Goal: Task Accomplishment & Management: Complete application form

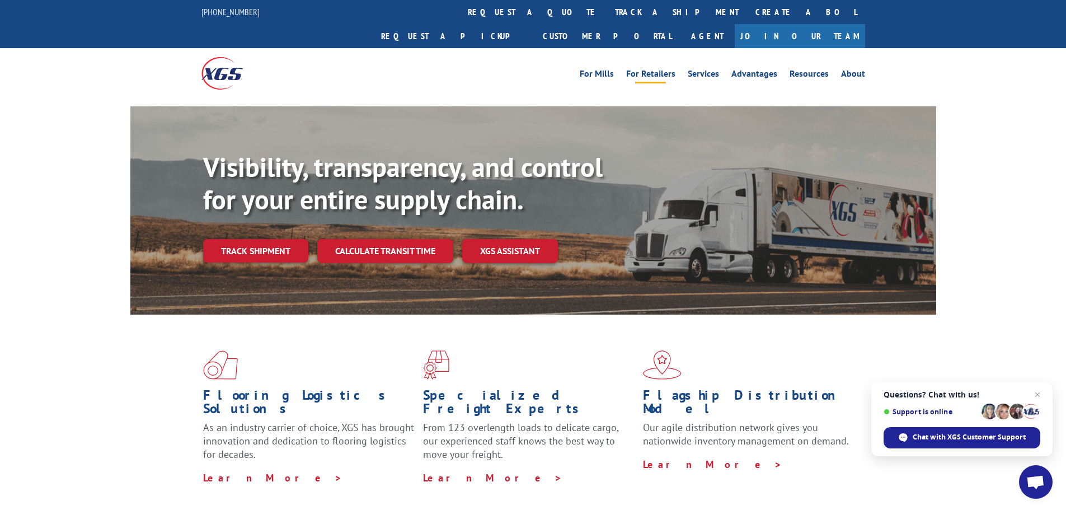
click at [668, 69] on link "For Retailers" at bounding box center [650, 75] width 49 height 12
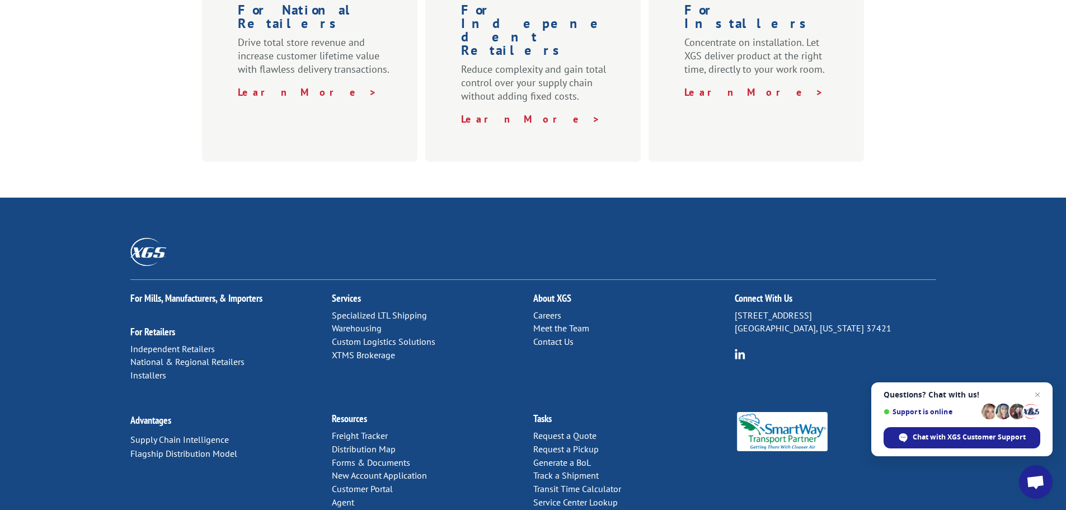
scroll to position [554, 0]
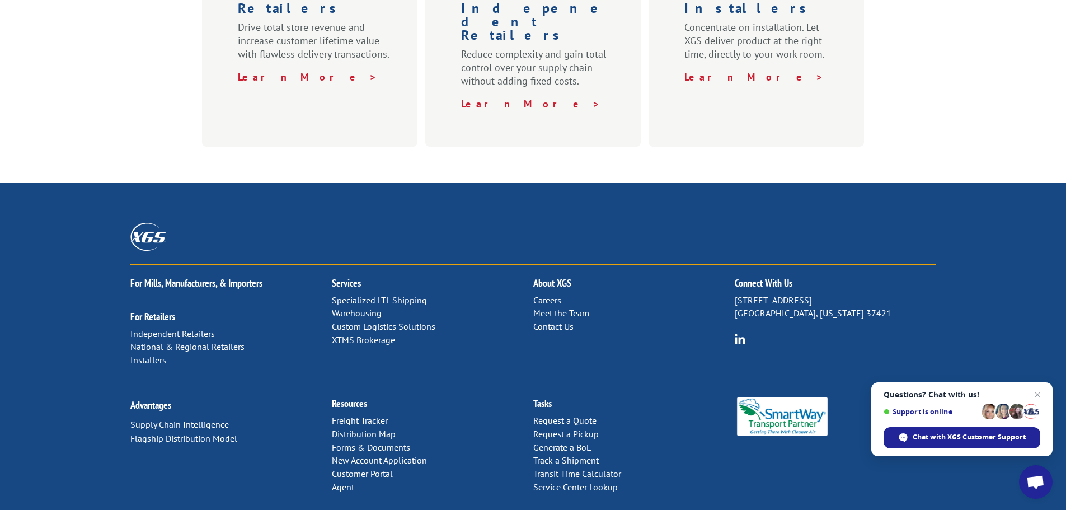
click at [366, 307] on link "Warehousing" at bounding box center [357, 312] width 50 height 11
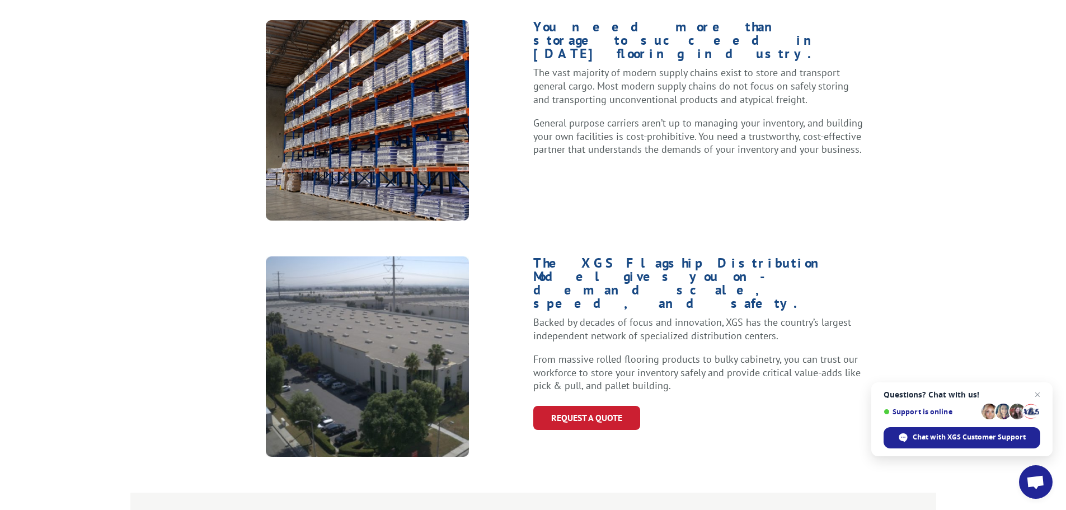
scroll to position [504, 0]
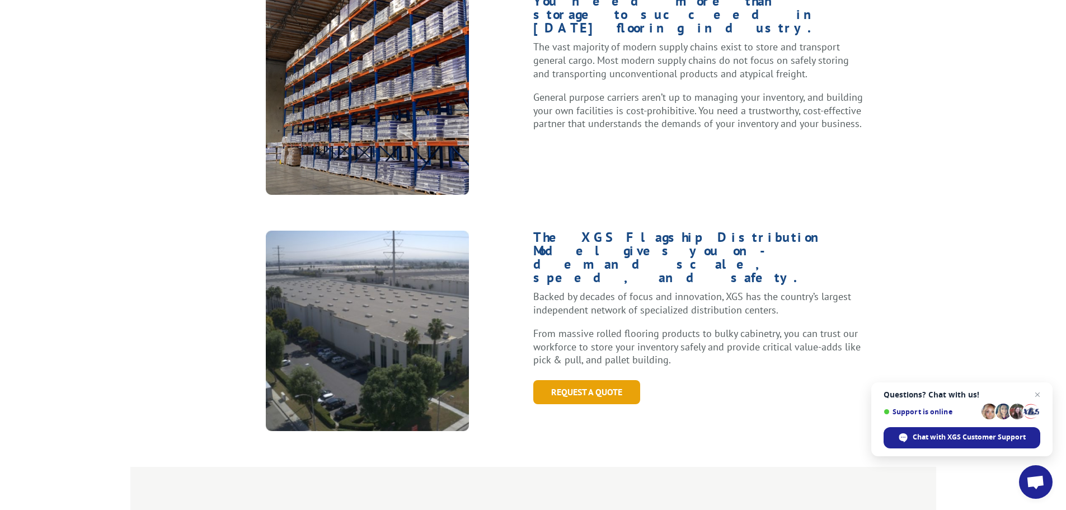
click at [605, 380] on link "Request a Quote" at bounding box center [586, 392] width 107 height 24
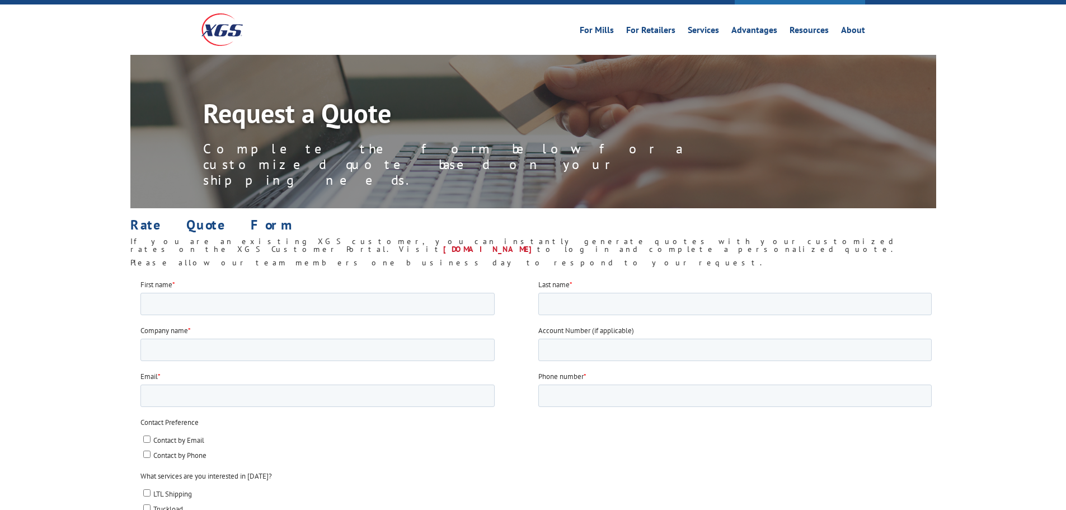
scroll to position [112, 0]
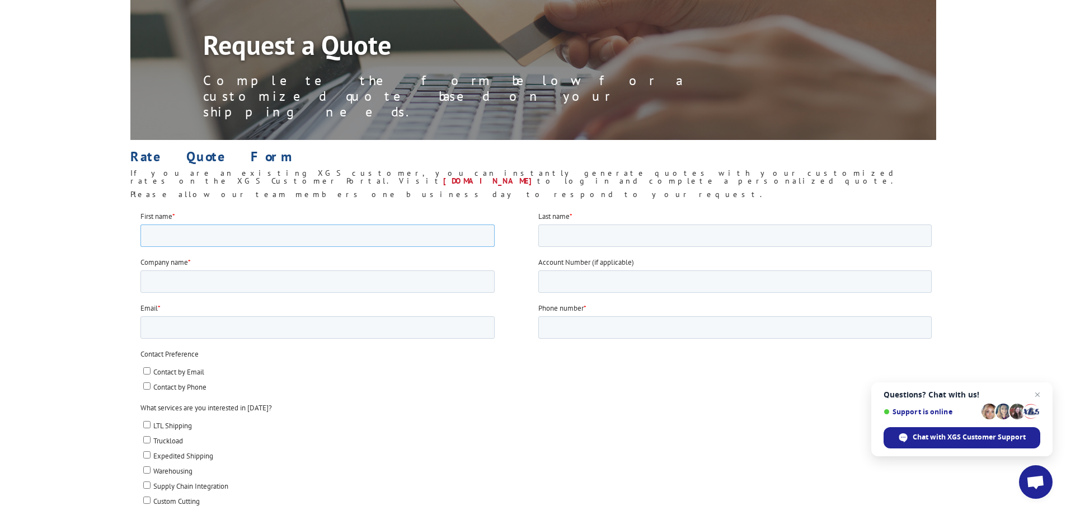
click at [240, 238] on input "First name *" at bounding box center [317, 235] width 354 height 22
type input "[PERSON_NAME]"
click at [592, 236] on input "Last name *" at bounding box center [734, 235] width 393 height 22
type input "[PERSON_NAME]"
click at [239, 275] on input "Company name *" at bounding box center [317, 281] width 354 height 22
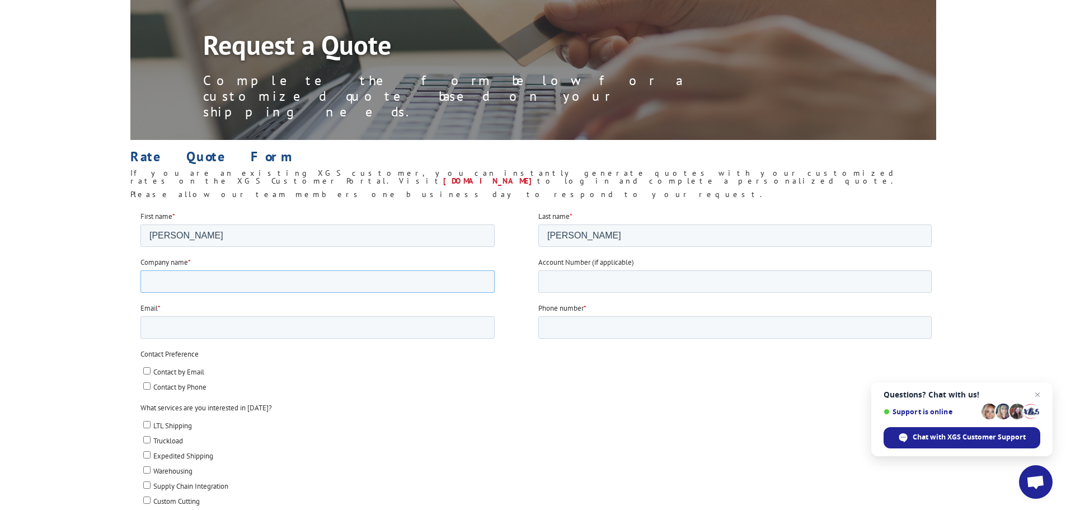
type input "Professional Diversified Flooring"
type input "[PERSON_NAME][EMAIL_ADDRESS][PERSON_NAME][DOMAIN_NAME]"
type input "92618"
click at [594, 279] on input "Account Number (if applicable)" at bounding box center [734, 281] width 393 height 22
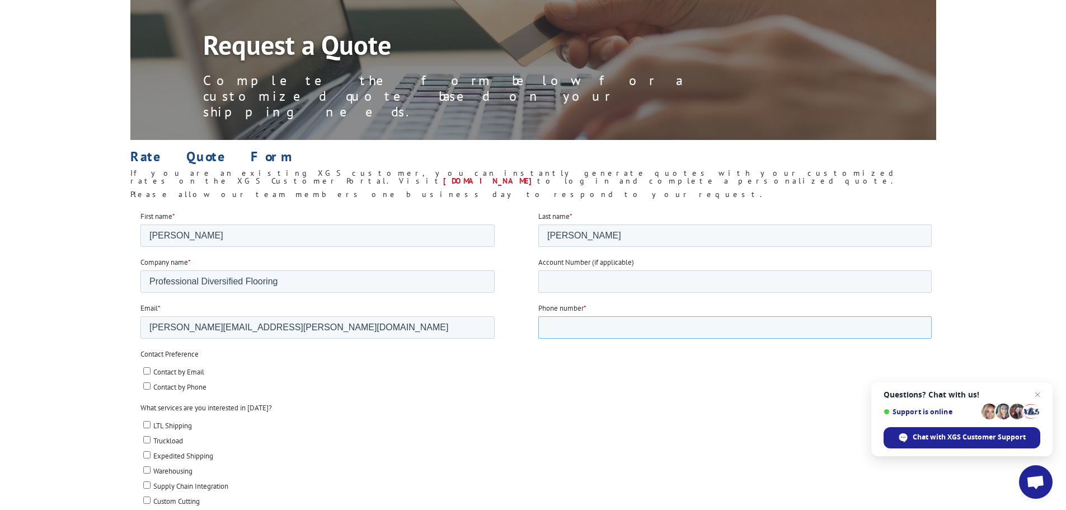
click at [592, 331] on input "Phone number *" at bounding box center [734, 327] width 393 height 22
click at [582, 279] on input "Account Number (if applicable)" at bounding box center [734, 281] width 393 height 22
click at [574, 328] on input "Phone number *" at bounding box center [734, 327] width 393 height 22
type input "7144690898"
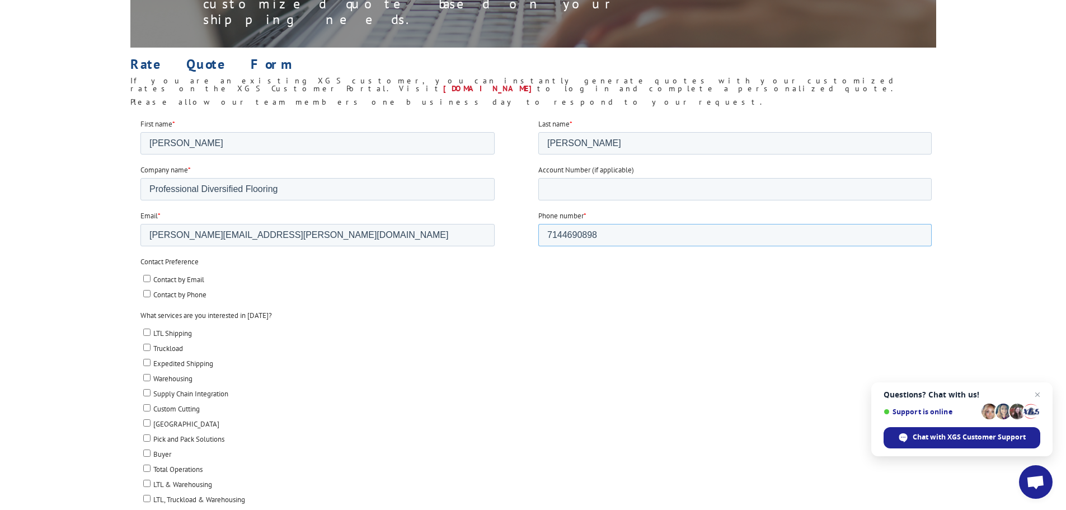
scroll to position [224, 0]
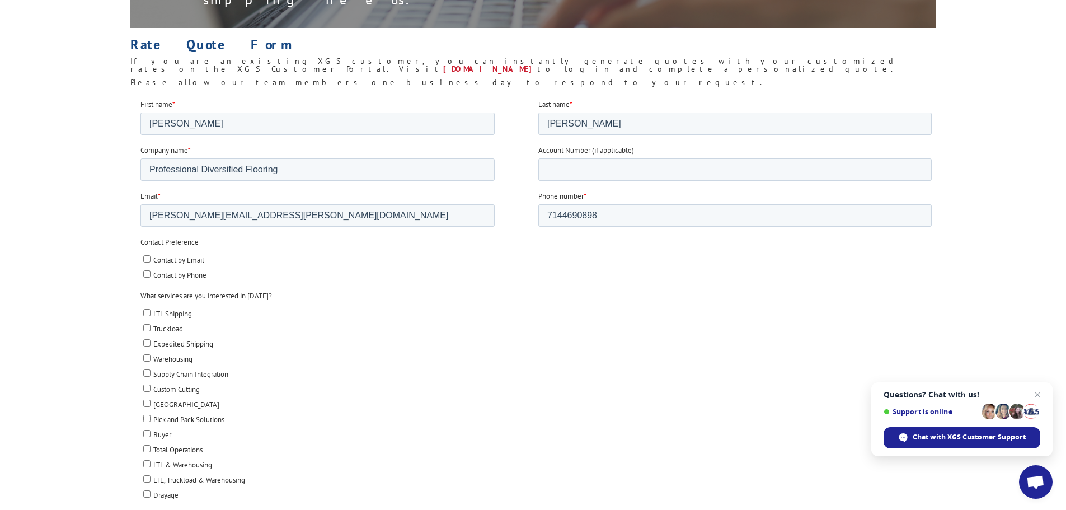
click at [144, 259] on input "Contact by Email" at bounding box center [146, 258] width 7 height 7
checkbox input "true"
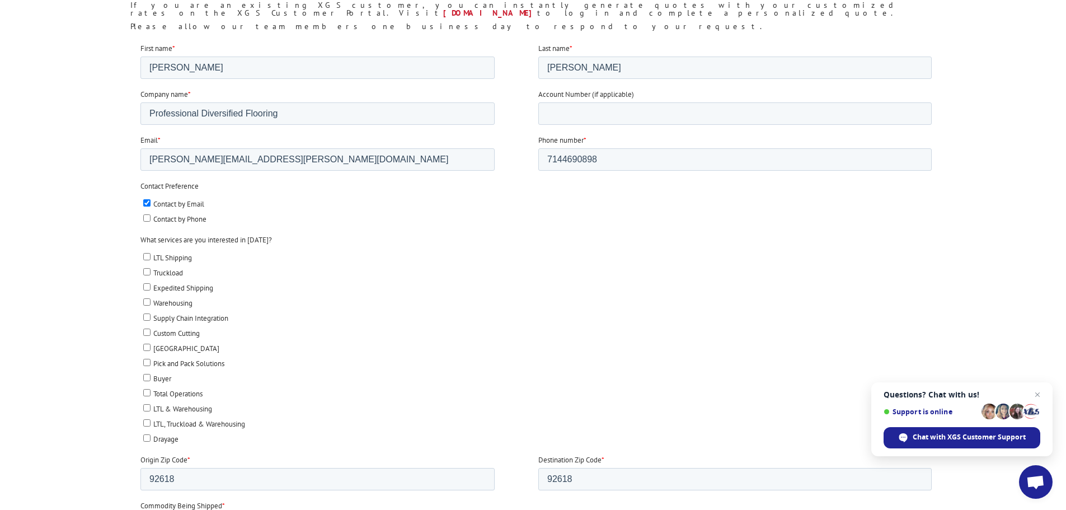
scroll to position [336, 0]
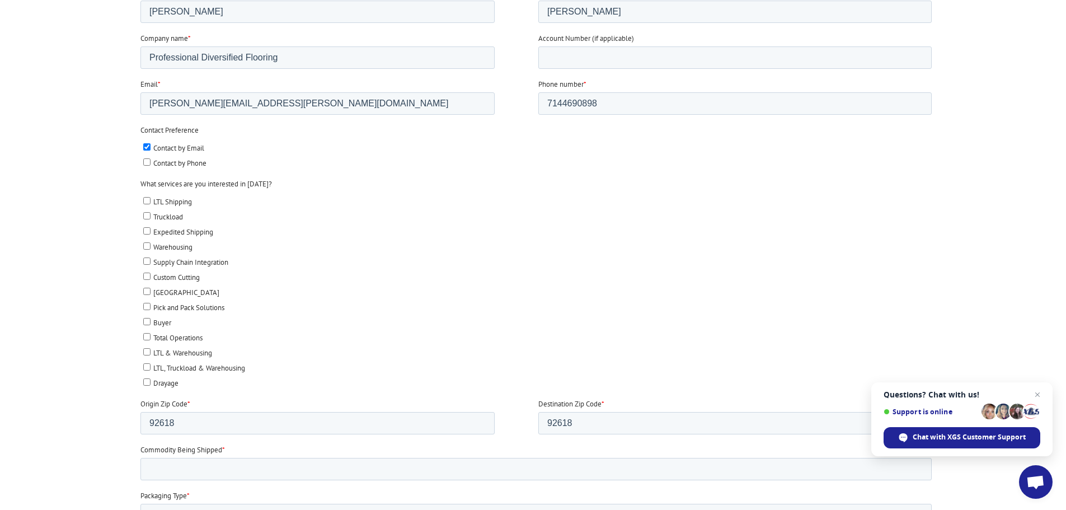
click at [150, 246] on label "Warehousing" at bounding box center [537, 247] width 789 height 12
click at [150, 246] on input "Warehousing" at bounding box center [146, 245] width 7 height 7
checkbox input "true"
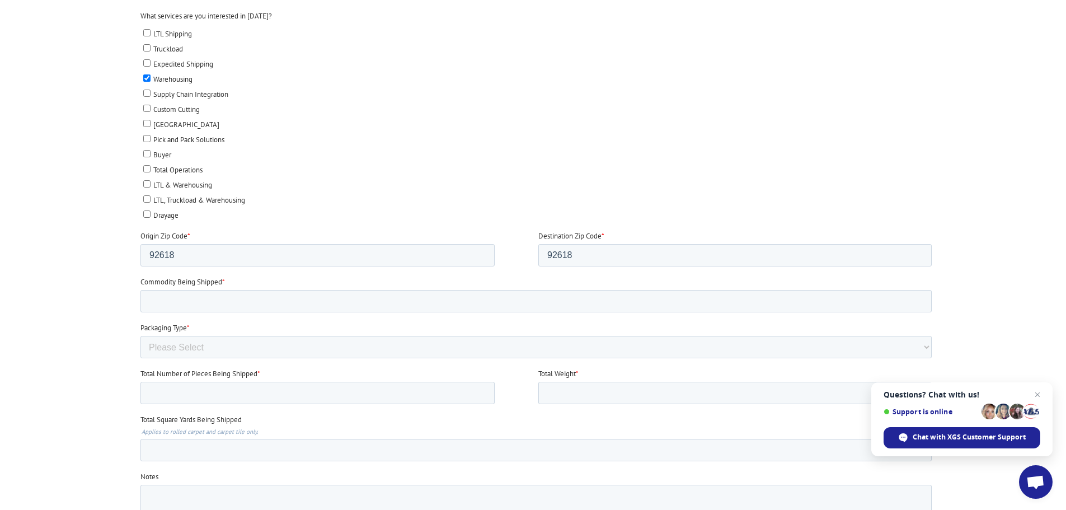
scroll to position [560, 0]
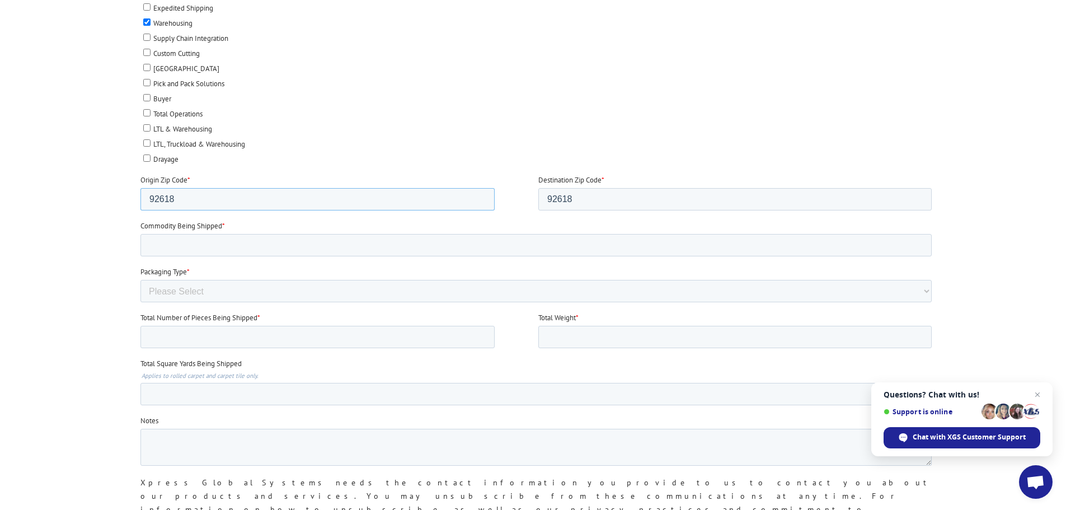
click at [210, 201] on input "92618" at bounding box center [317, 199] width 354 height 22
drag, startPoint x: 224, startPoint y: 200, endPoint x: 98, endPoint y: 213, distance: 126.6
click at [140, 213] on html "First name * [PERSON_NAME] Last name * [PERSON_NAME] Company name * Professiona…" at bounding box center [538, 177] width 796 height 828
type input "92618"
click at [213, 258] on fieldset "Commodity Being Shipped *" at bounding box center [538, 244] width 796 height 46
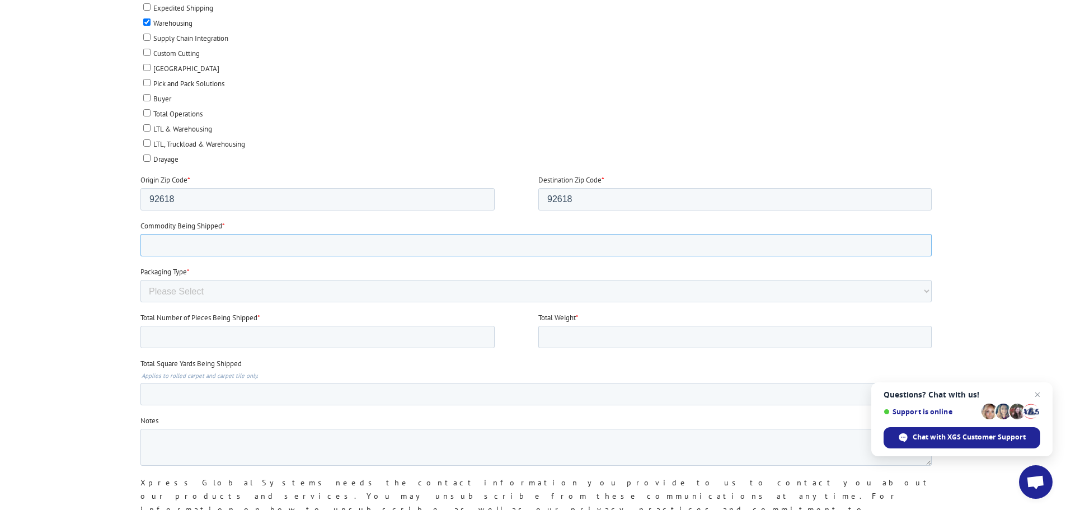
click at [229, 244] on input "Commodity Being Shipped *" at bounding box center [535, 245] width 791 height 22
type input "Vinyl Plank"
select select "Pallets (40"x48")"
type input "125"
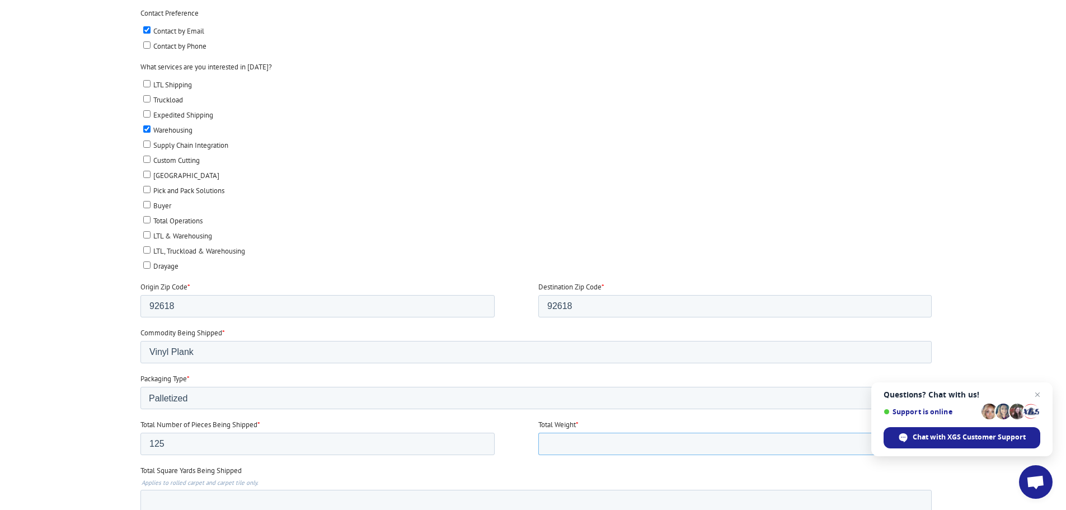
scroll to position [448, 0]
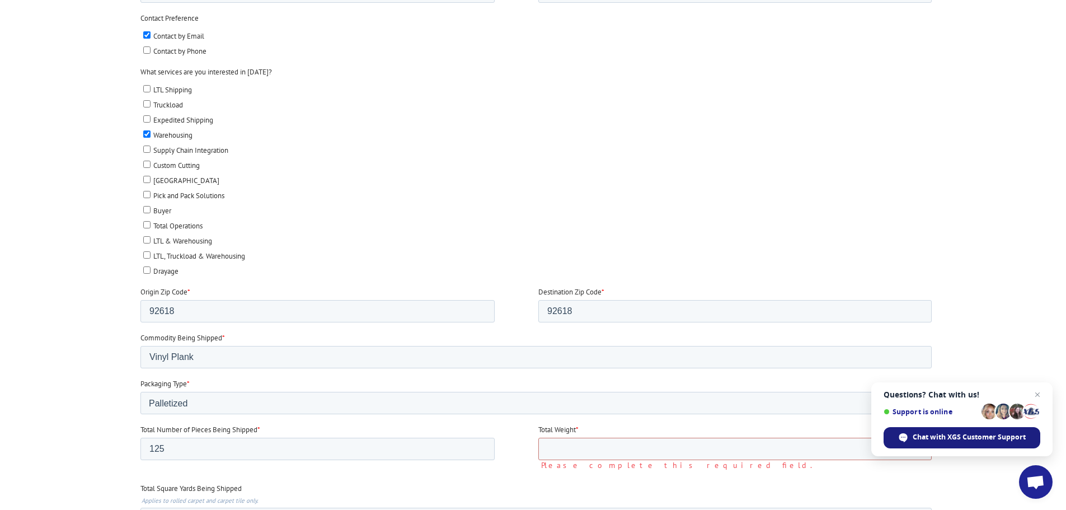
click at [972, 432] on span "Chat with XGS Customer Support" at bounding box center [969, 437] width 113 height 10
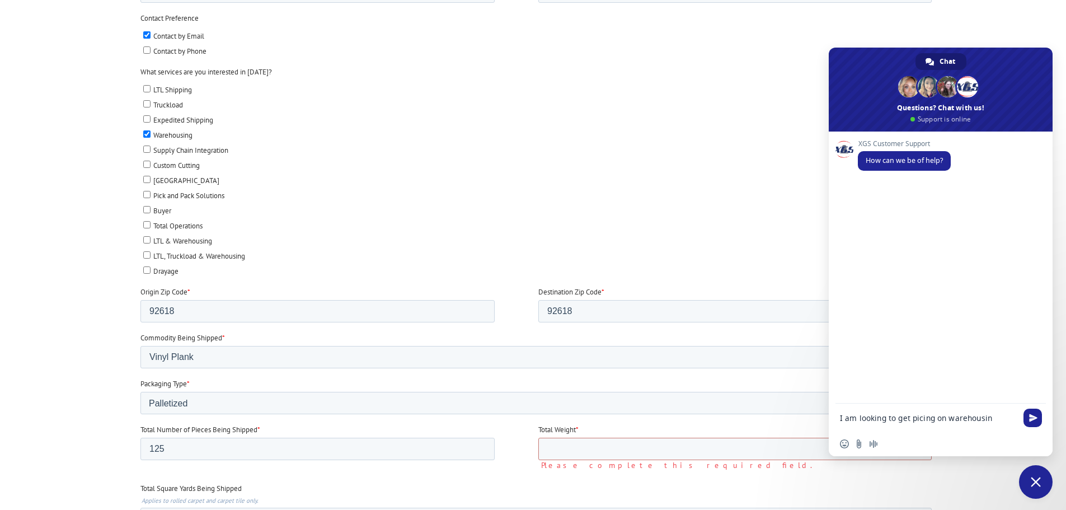
type textarea "I am looking to get picing on warehousing"
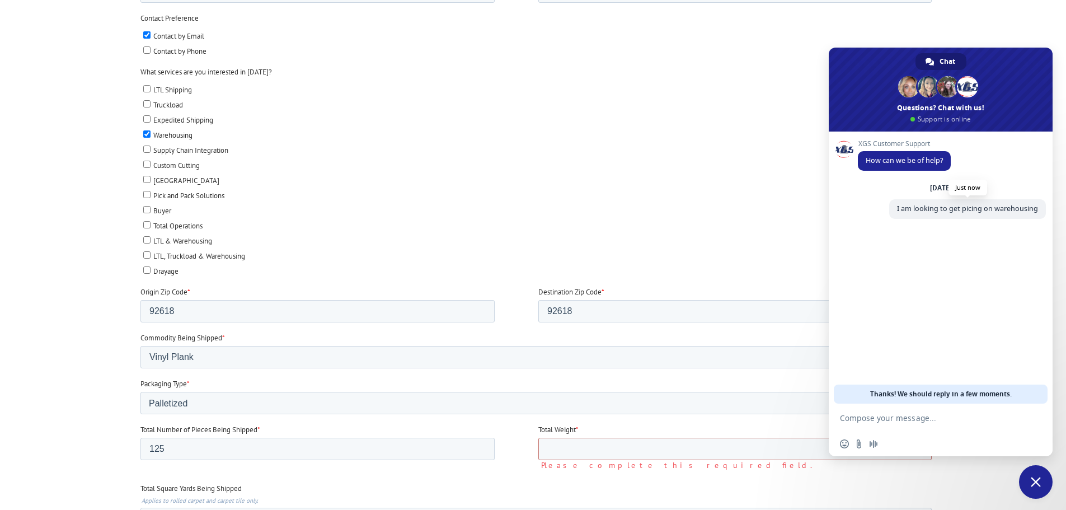
click at [972, 214] on span "I am looking to get picing on warehousing" at bounding box center [967, 209] width 157 height 20
click at [976, 208] on span "I am looking to get picing on warehousing" at bounding box center [967, 209] width 141 height 10
drag, startPoint x: 976, startPoint y: 208, endPoint x: 997, endPoint y: 214, distance: 22.0
click at [997, 214] on span "I am looking to get picing on warehousing" at bounding box center [967, 209] width 157 height 20
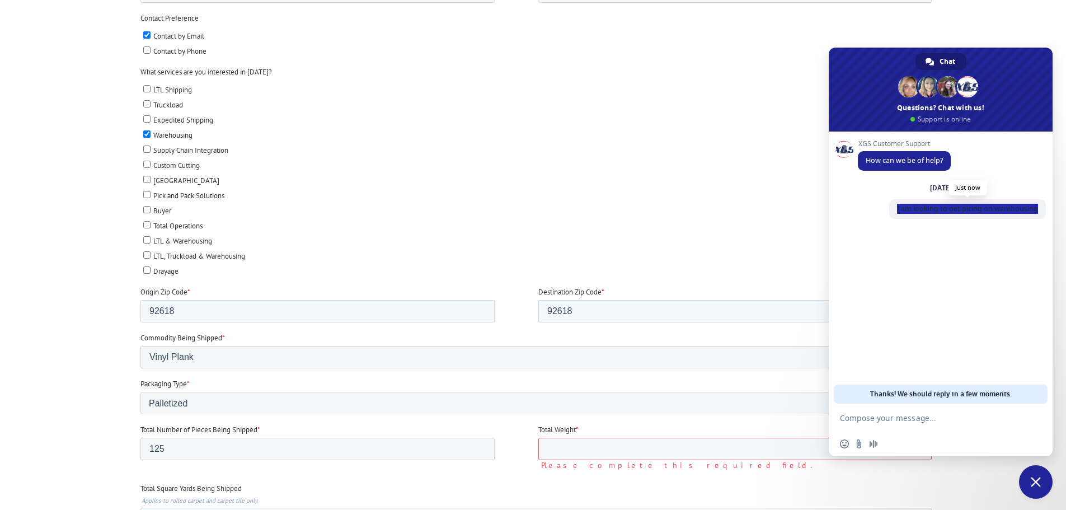
click at [997, 214] on span "I am looking to get picing on warehousing" at bounding box center [967, 209] width 157 height 20
click at [948, 260] on div "XGS Customer Support How can we be of help? [DATE] I am looking to get picing o…" at bounding box center [941, 268] width 224 height 272
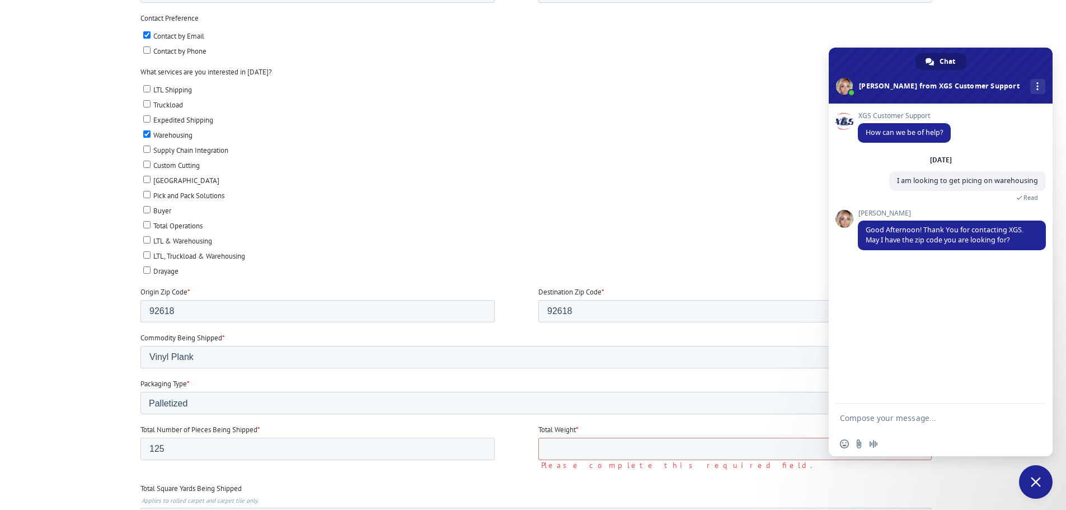
click at [916, 415] on textarea "Compose your message..." at bounding box center [928, 418] width 177 height 10
type textarea "92618"
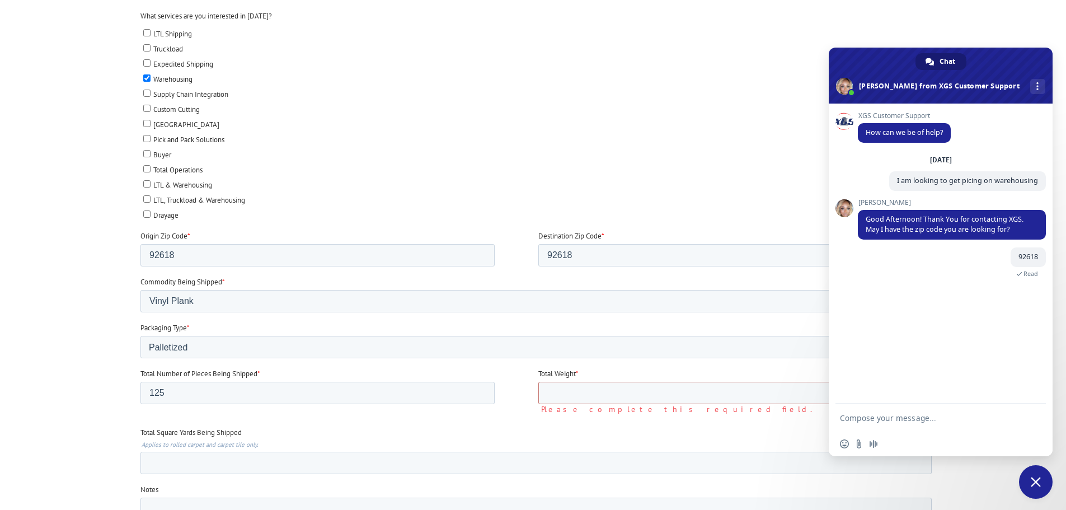
scroll to position [392, 0]
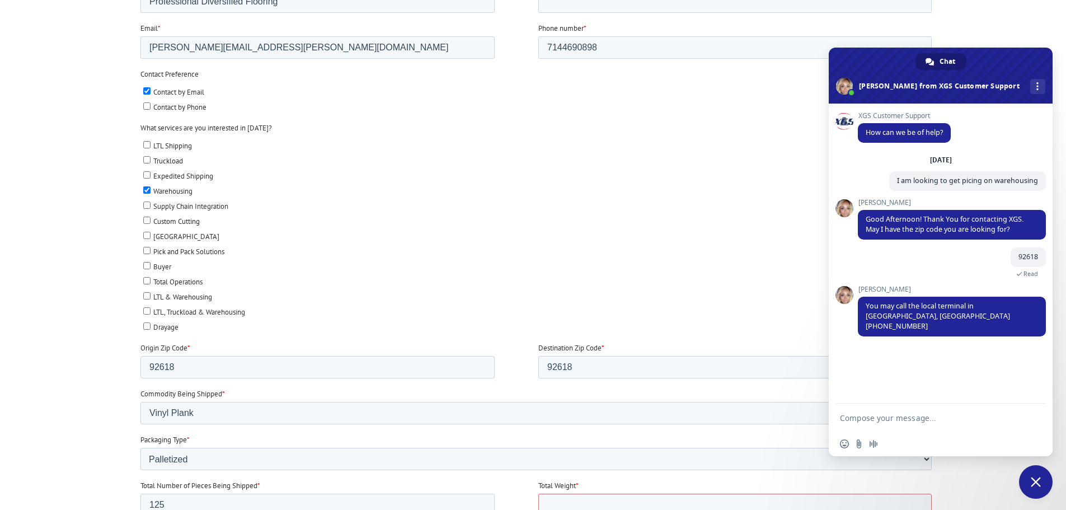
click at [528, 154] on label "Truckload" at bounding box center [537, 160] width 789 height 12
click at [150, 156] on input "Truckload" at bounding box center [146, 159] width 7 height 7
checkbox input "true"
